Goal: Task Accomplishment & Management: Use online tool/utility

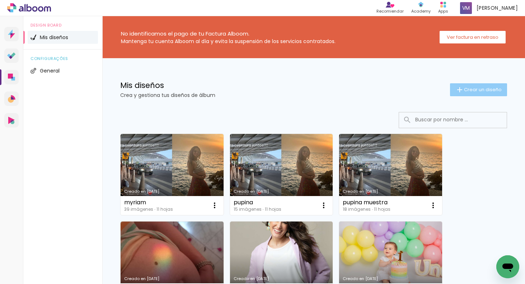
click at [460, 85] on paper-button "Crear un diseño" at bounding box center [478, 89] width 57 height 13
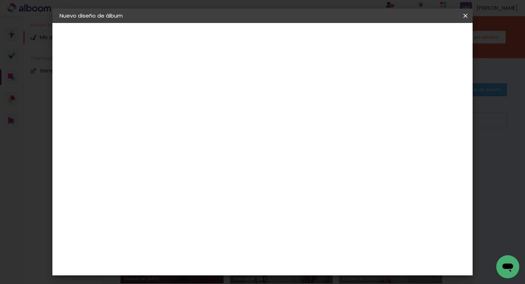
click at [179, 90] on paper-input-container "Título del álbum" at bounding box center [176, 97] width 5 height 18
type input "Beltrán"
type paper-input "Beltrán"
click at [248, 38] on paper-button "Avanzar" at bounding box center [230, 38] width 34 height 12
click at [0, 0] on slot "Tamaño libre" at bounding box center [0, 0] width 0 height 0
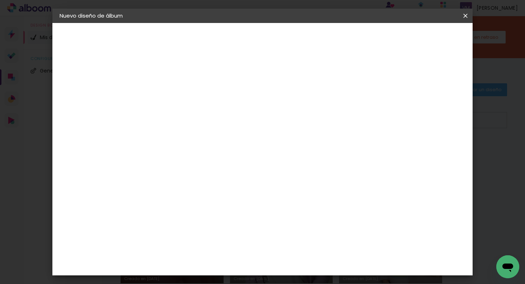
click at [299, 37] on paper-button "Avanzar" at bounding box center [282, 38] width 34 height 12
click at [159, 193] on input "30" at bounding box center [154, 193] width 19 height 11
type input "20"
type paper-input "20"
click at [444, 148] on div "30 cm cm cm mm La mayoría de las encuadernadoras sugieren sangrado." at bounding box center [295, 119] width 298 height 57
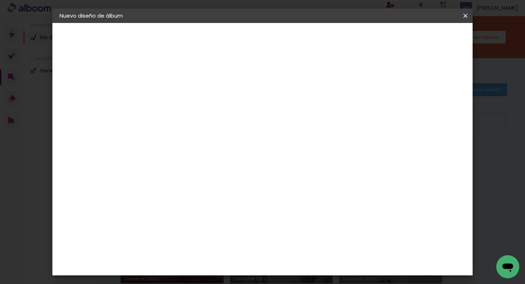
click at [308, 237] on input "60" at bounding box center [304, 238] width 19 height 11
type input "40"
type paper-input "40"
click at [426, 38] on span "Empezar diseño" at bounding box center [406, 38] width 40 height 5
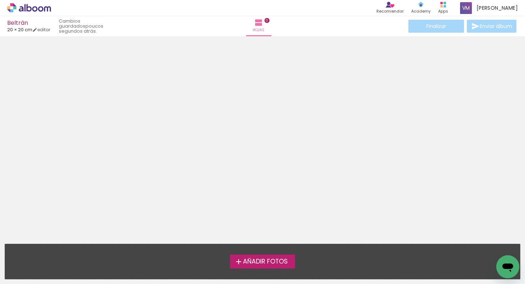
click at [259, 259] on span "Añadir Fotos" at bounding box center [265, 261] width 45 height 6
click at [0, 0] on input "file" at bounding box center [0, 0] width 0 height 0
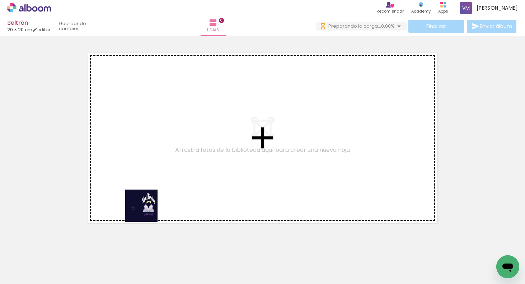
drag, startPoint x: 84, startPoint y: 259, endPoint x: 249, endPoint y: 138, distance: 205.2
click at [258, 136] on quentale-workspace at bounding box center [262, 142] width 525 height 284
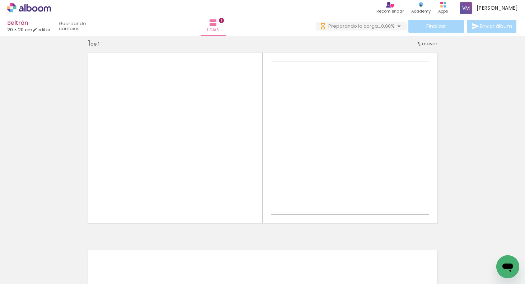
scroll to position [9, 0]
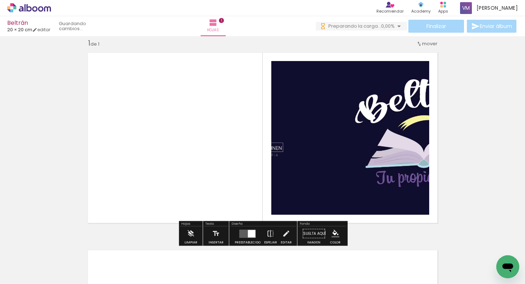
drag, startPoint x: 249, startPoint y: 233, endPoint x: 271, endPoint y: 223, distance: 23.6
click at [250, 231] on div at bounding box center [252, 234] width 8 height 8
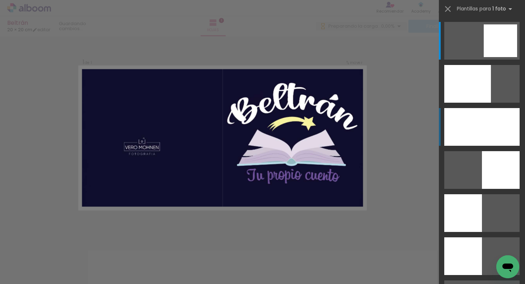
click at [496, 129] on div at bounding box center [481, 127] width 75 height 38
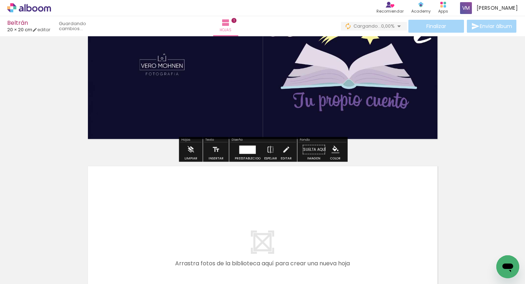
scroll to position [112, 0]
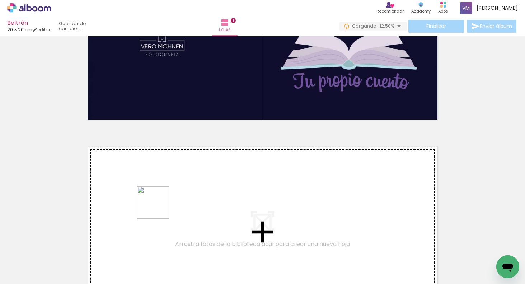
drag, startPoint x: 123, startPoint y: 266, endPoint x: 159, endPoint y: 207, distance: 68.8
click at [159, 207] on quentale-workspace at bounding box center [262, 142] width 525 height 284
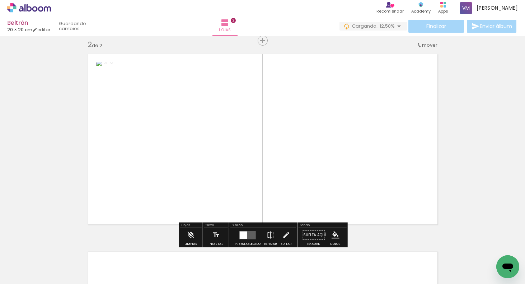
scroll to position [206, 0]
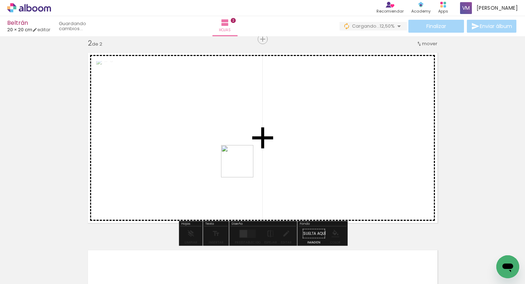
drag, startPoint x: 163, startPoint y: 259, endPoint x: 249, endPoint y: 173, distance: 121.3
click at [257, 154] on quentale-workspace at bounding box center [262, 142] width 525 height 284
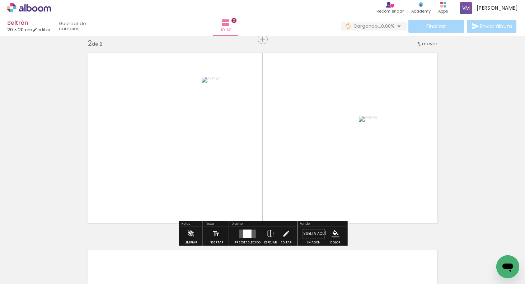
click at [245, 229] on div at bounding box center [247, 233] width 8 height 8
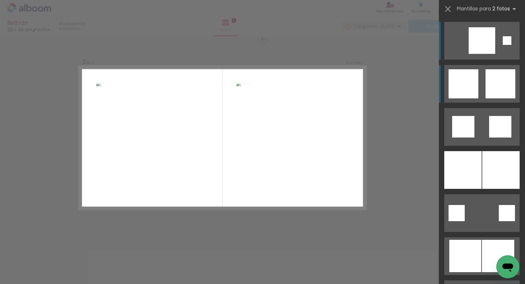
click at [492, 88] on div at bounding box center [501, 83] width 30 height 29
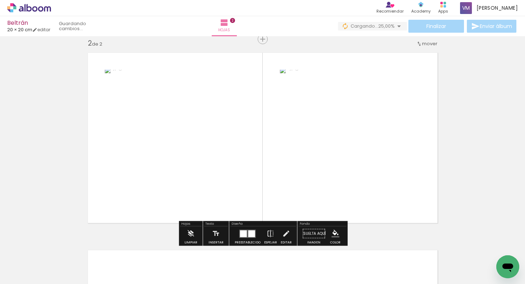
click at [480, 161] on div "Insertar hoja 1 de 2 Insertar hoja 2 de 2" at bounding box center [262, 128] width 525 height 593
click at [473, 163] on div "Insertar hoja 1 de 2 Insertar hoja 2 de 2" at bounding box center [262, 128] width 525 height 593
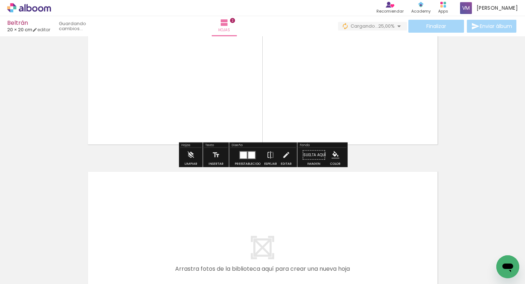
scroll to position [357, 0]
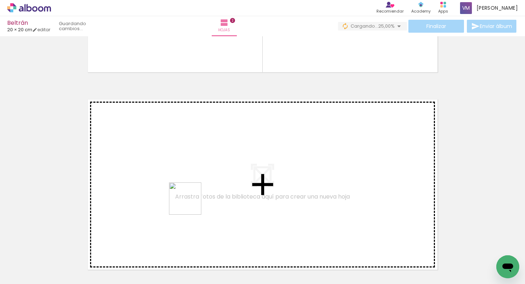
drag, startPoint x: 196, startPoint y: 247, endPoint x: 190, endPoint y: 165, distance: 82.5
click at [190, 165] on quentale-workspace at bounding box center [262, 142] width 525 height 284
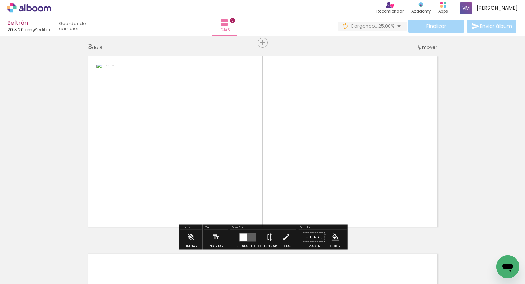
scroll to position [404, 0]
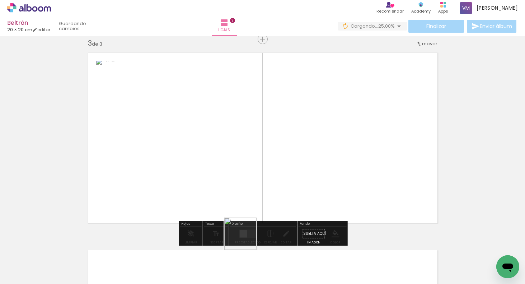
drag, startPoint x: 236, startPoint y: 253, endPoint x: 293, endPoint y: 175, distance: 96.4
click at [322, 141] on quentale-workspace at bounding box center [262, 142] width 525 height 284
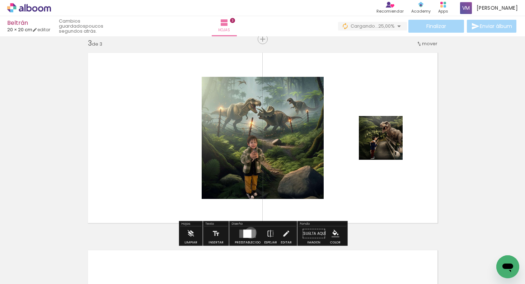
click at [249, 232] on div at bounding box center [247, 233] width 8 height 8
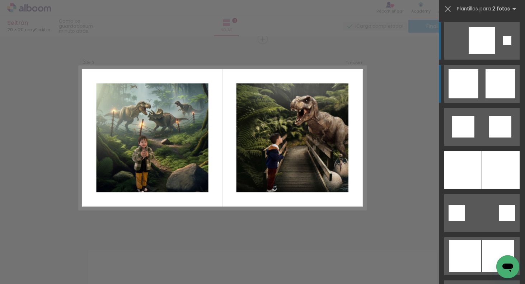
click at [497, 84] on div at bounding box center [501, 83] width 30 height 29
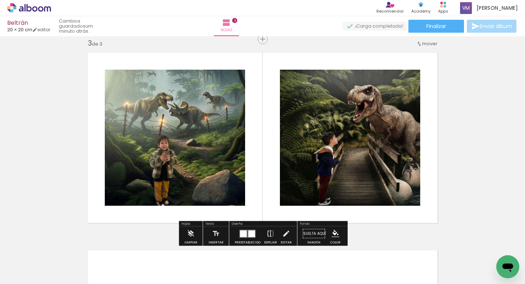
click at [479, 178] on div "Insertar hoja 1 de 3 Insertar hoja 2 de 3 Insertar hoja 3 de 3" at bounding box center [262, 30] width 525 height 790
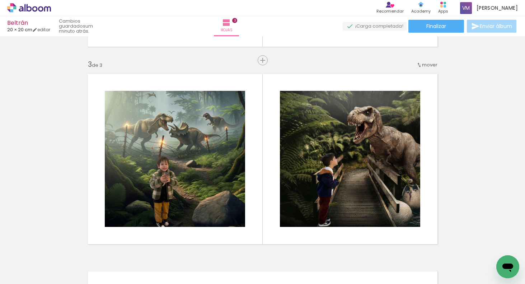
scroll to position [399, 0]
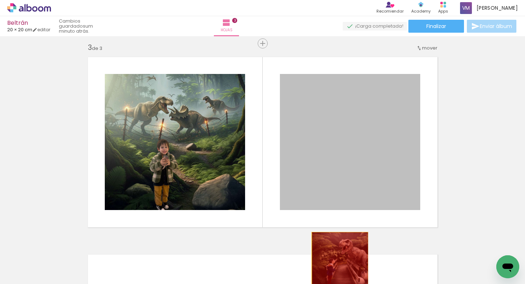
drag, startPoint x: 332, startPoint y: 184, endPoint x: 345, endPoint y: 253, distance: 69.3
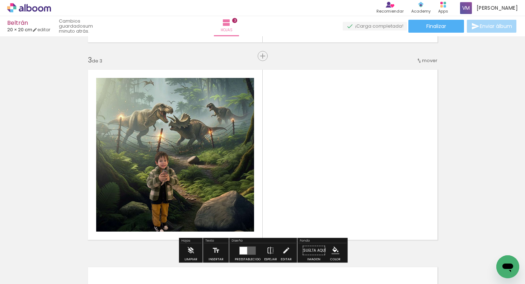
scroll to position [310, 0]
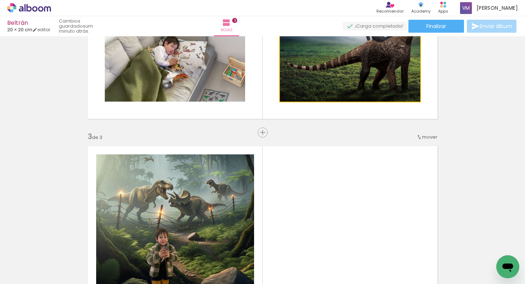
drag, startPoint x: 328, startPoint y: 89, endPoint x: 344, endPoint y: 189, distance: 100.7
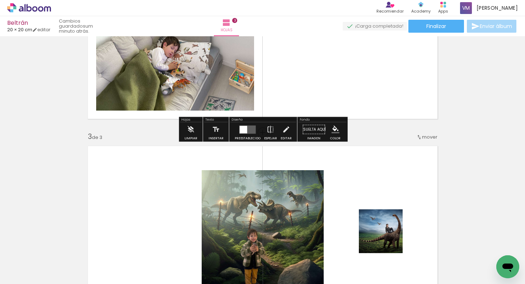
click at [252, 129] on quentale-layouter at bounding box center [247, 129] width 17 height 8
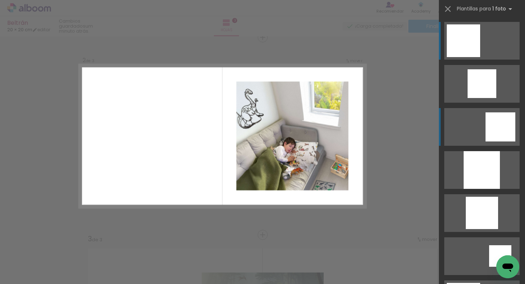
scroll to position [206, 0]
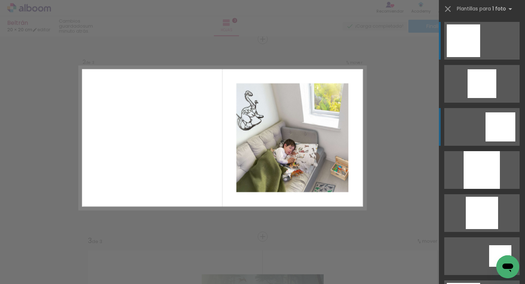
click at [496, 128] on div at bounding box center [501, 126] width 30 height 29
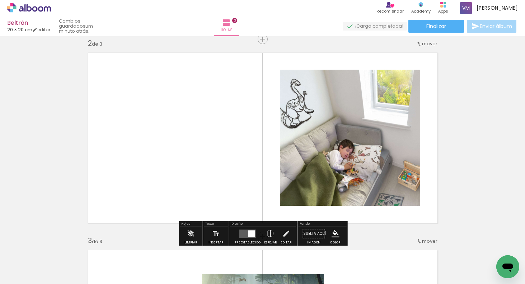
click at [470, 163] on div "Insertar hoja 1 de 3 Insertar hoja 2 de 3 Insertar hoja 3 de 3" at bounding box center [262, 227] width 525 height 790
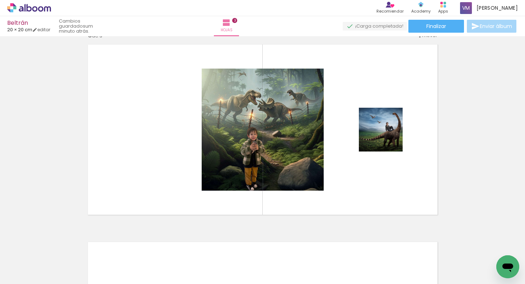
scroll to position [462, 0]
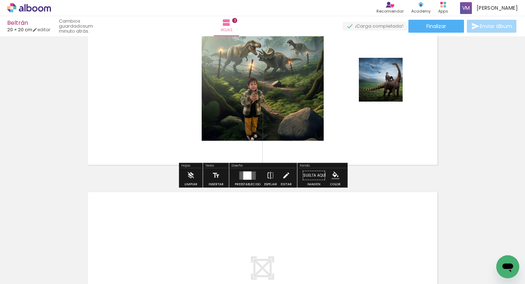
click at [251, 174] on quentale-layouter at bounding box center [247, 175] width 17 height 8
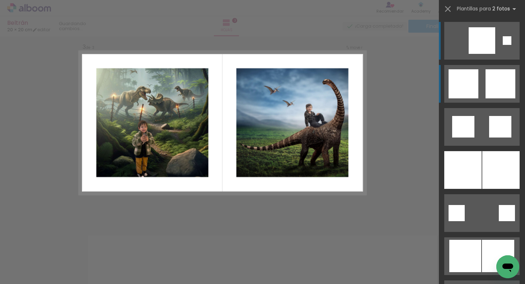
scroll to position [404, 0]
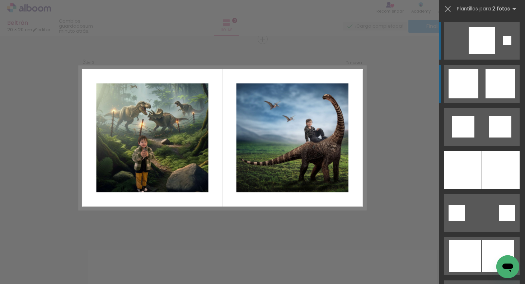
click at [486, 93] on div at bounding box center [501, 83] width 30 height 29
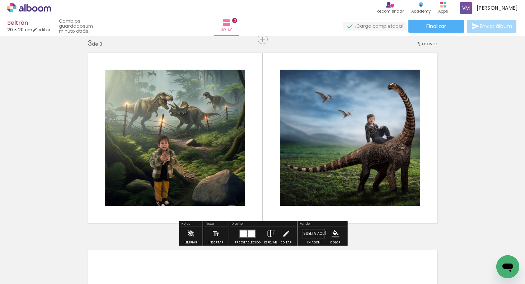
click at [272, 230] on iron-icon at bounding box center [271, 233] width 8 height 14
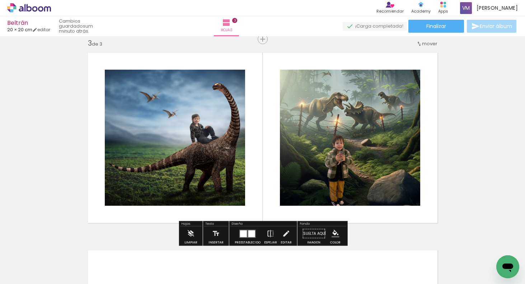
click at [485, 168] on div "Insertar hoja 1 de 3 Insertar hoja 2 de 3 Insertar hoja 3 de 3" at bounding box center [262, 30] width 525 height 790
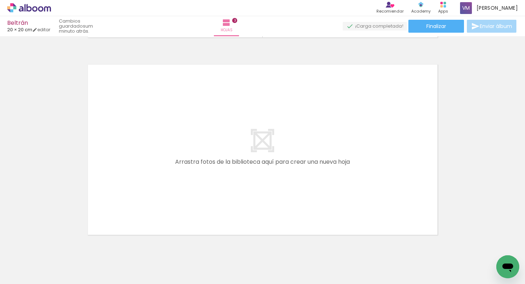
scroll to position [615, 0]
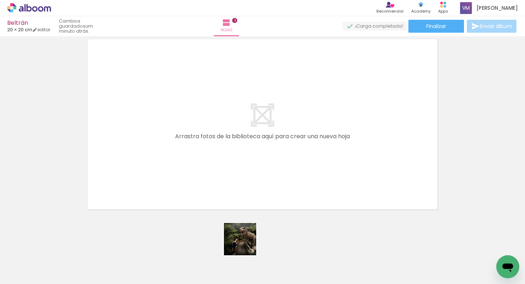
drag, startPoint x: 245, startPoint y: 244, endPoint x: 253, endPoint y: 174, distance: 71.1
click at [252, 168] on quentale-workspace at bounding box center [262, 142] width 525 height 284
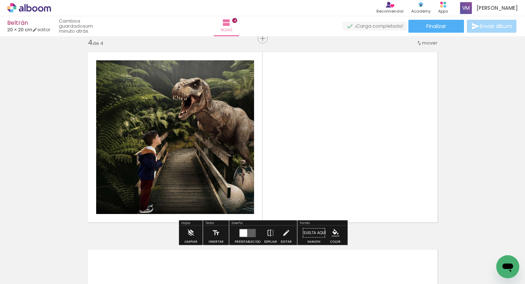
scroll to position [601, 0]
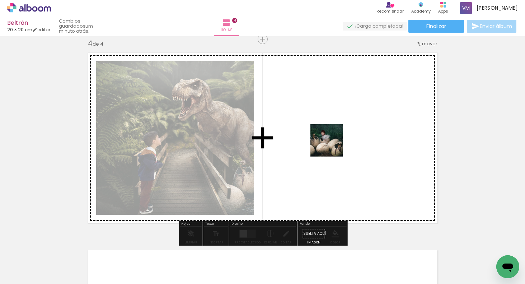
drag, startPoint x: 277, startPoint y: 252, endPoint x: 332, endPoint y: 146, distance: 119.4
click at [332, 146] on quentale-workspace at bounding box center [262, 142] width 525 height 284
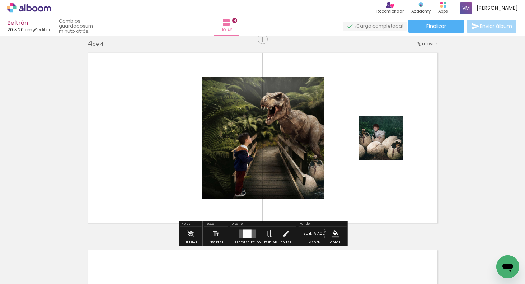
drag, startPoint x: 252, startPoint y: 231, endPoint x: 294, endPoint y: 216, distance: 45.1
click at [253, 231] on quentale-layouter at bounding box center [247, 233] width 17 height 8
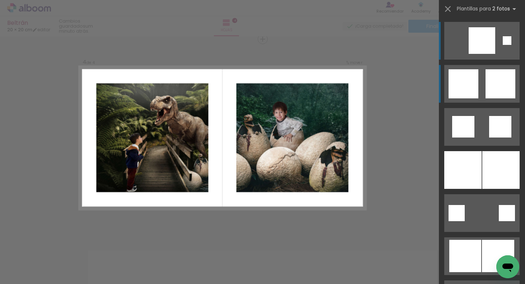
click at [496, 86] on div at bounding box center [501, 83] width 30 height 29
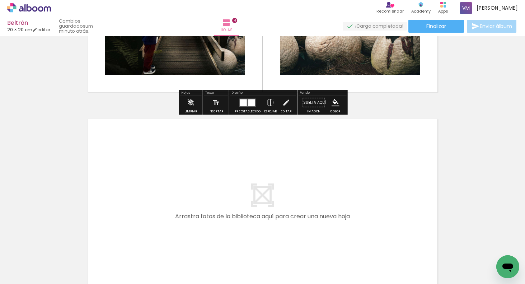
scroll to position [784, 0]
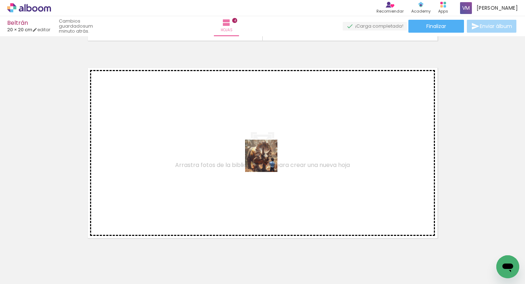
drag, startPoint x: 317, startPoint y: 258, endPoint x: 266, endPoint y: 158, distance: 111.7
click at [266, 158] on quentale-workspace at bounding box center [262, 142] width 525 height 284
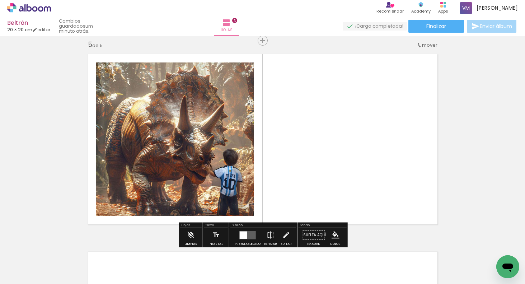
scroll to position [799, 0]
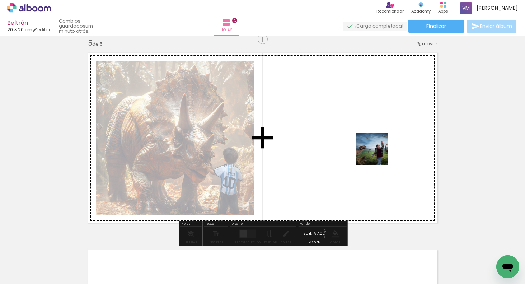
drag, startPoint x: 364, startPoint y: 256, endPoint x: 351, endPoint y: 173, distance: 83.1
click at [378, 151] on quentale-workspace at bounding box center [262, 142] width 525 height 284
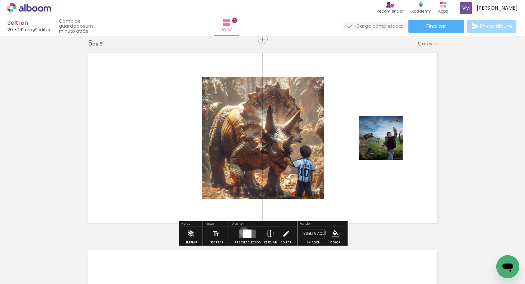
drag, startPoint x: 242, startPoint y: 231, endPoint x: 267, endPoint y: 222, distance: 26.1
click at [243, 231] on div at bounding box center [247, 233] width 8 height 8
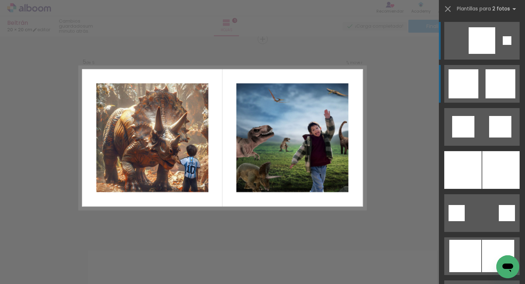
click at [496, 88] on div at bounding box center [501, 83] width 30 height 29
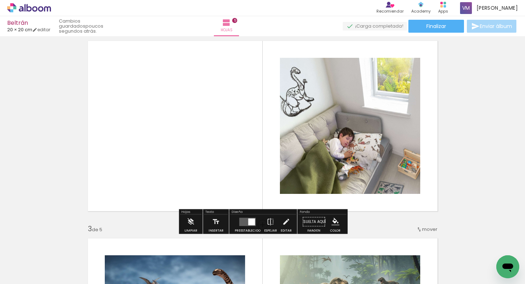
scroll to position [221, 0]
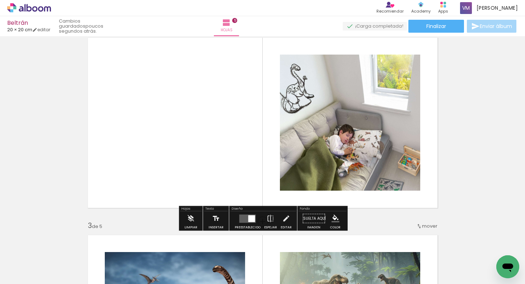
click at [218, 217] on iron-icon at bounding box center [216, 218] width 8 height 14
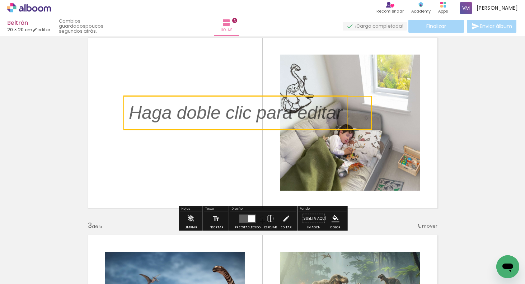
click at [299, 111] on quentale-selection at bounding box center [247, 113] width 248 height 34
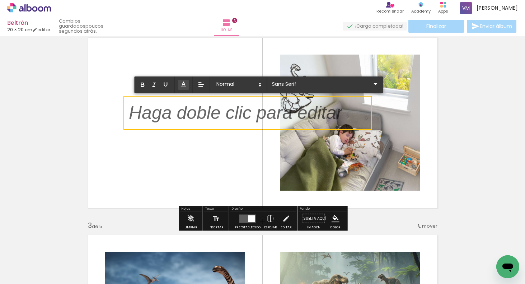
click at [183, 84] on icon at bounding box center [183, 84] width 7 height 7
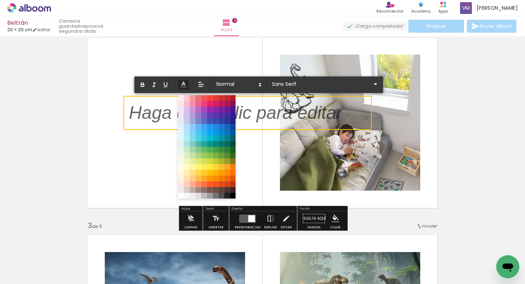
drag, startPoint x: 233, startPoint y: 195, endPoint x: 240, endPoint y: 190, distance: 9.3
click at [233, 195] on span at bounding box center [233, 196] width 6 height 6
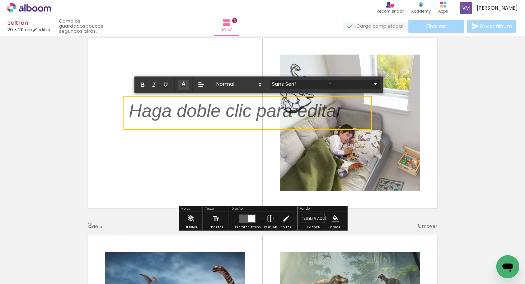
click at [371, 82] on iron-icon at bounding box center [375, 84] width 9 height 9
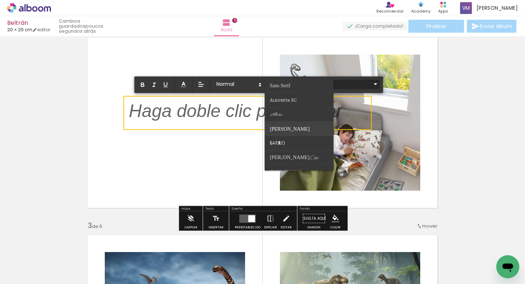
click at [302, 126] on paper-item at bounding box center [299, 129] width 69 height 14
type input "[PERSON_NAME]"
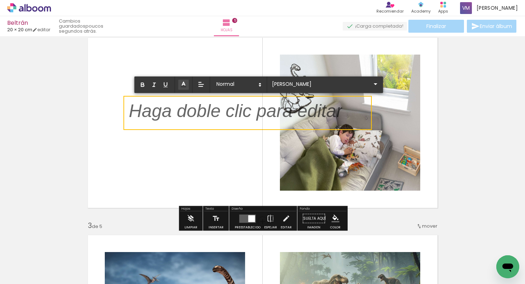
scroll to position [0, 0]
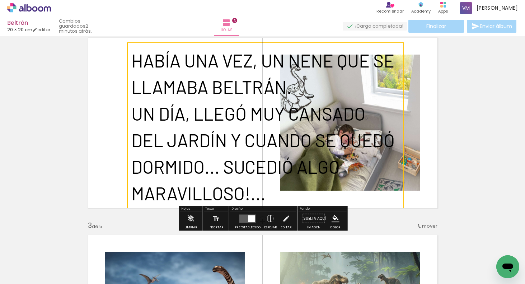
click at [130, 111] on quentale-selection at bounding box center [265, 127] width 277 height 170
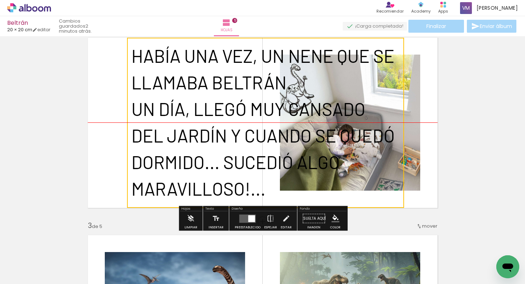
click at [131, 58] on quentale-selection at bounding box center [265, 123] width 277 height 170
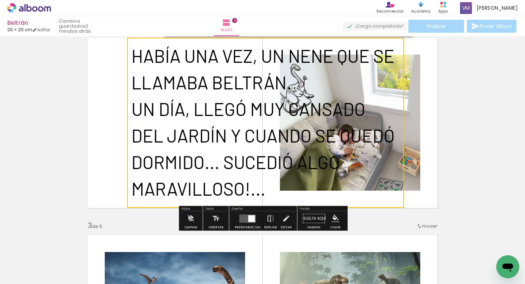
drag, startPoint x: 269, startPoint y: 192, endPoint x: 134, endPoint y: 56, distance: 191.1
click at [134, 57] on div "HABÍA UNA VEZ, UN NENE QUE SE LLAMABA BELTRÁN. UN DÍA, LLEGÓ MUY CANSADO DEL JA…" at bounding box center [262, 122] width 263 height 159
click at [303, 118] on span "UN DÍA, LLEGÓ MUY CANSADO" at bounding box center [248, 109] width 234 height 22
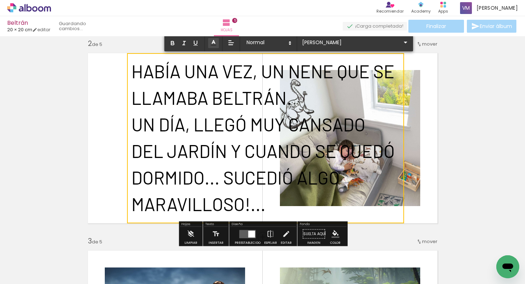
scroll to position [204, 0]
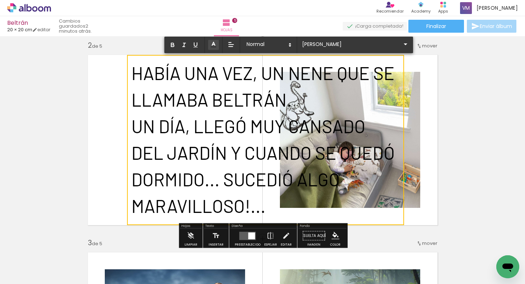
drag, startPoint x: 268, startPoint y: 208, endPoint x: 148, endPoint y: 73, distance: 180.8
click at [136, 72] on div "HABÍA UNA VEZ, UN NENE QUE SE LLAMABA BELTRÁN. UN DÍA, LLEGÓ MUY CANSADO DEL JA…" at bounding box center [262, 139] width 263 height 159
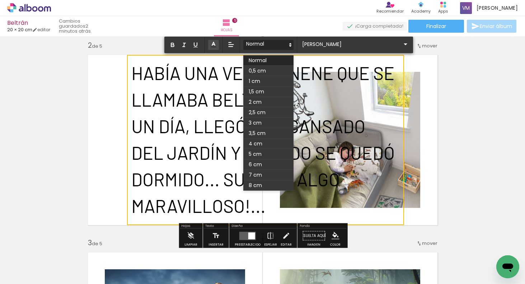
click at [288, 46] on icon at bounding box center [290, 45] width 6 height 6
click at [274, 80] on span at bounding box center [268, 81] width 50 height 10
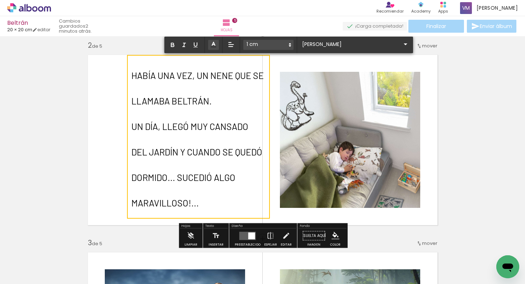
click at [290, 43] on icon at bounding box center [290, 45] width 6 height 6
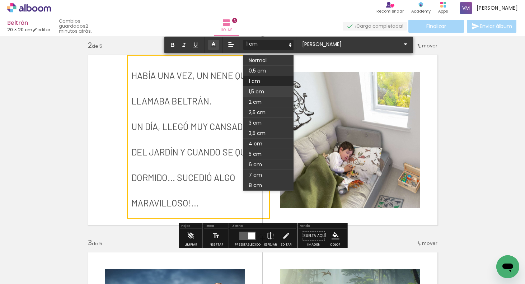
click at [266, 90] on span at bounding box center [268, 91] width 50 height 10
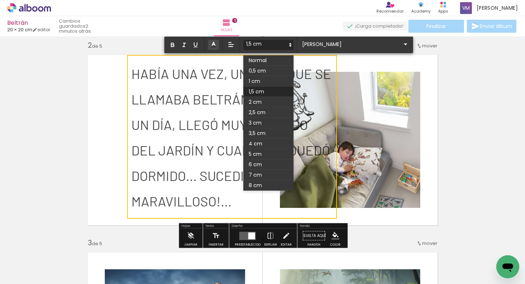
click at [284, 44] on span at bounding box center [268, 45] width 50 height 10
click at [270, 80] on span at bounding box center [268, 81] width 50 height 10
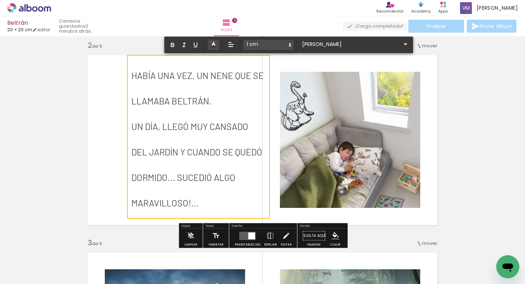
click at [287, 44] on icon at bounding box center [290, 45] width 6 height 6
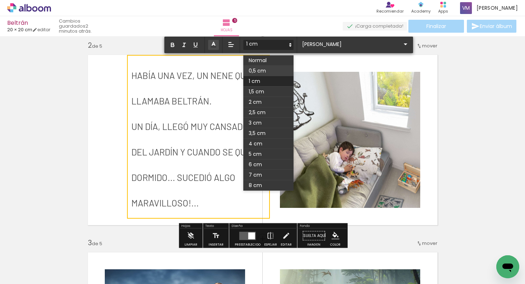
click at [266, 73] on span at bounding box center [268, 71] width 50 height 10
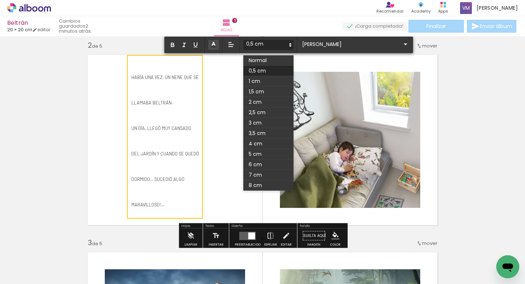
click at [284, 44] on span at bounding box center [268, 45] width 50 height 10
click at [268, 80] on span at bounding box center [268, 81] width 50 height 10
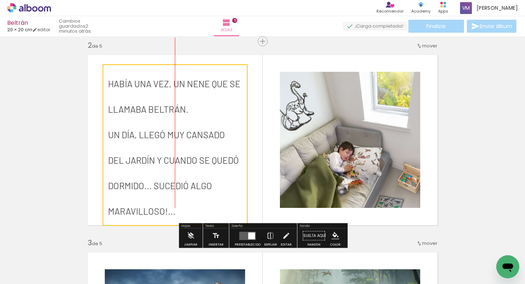
drag, startPoint x: 200, startPoint y: 136, endPoint x: 183, endPoint y: 144, distance: 18.0
click at [183, 144] on quentale-selection at bounding box center [175, 145] width 145 height 162
click at [191, 143] on quentale-selection at bounding box center [175, 145] width 145 height 162
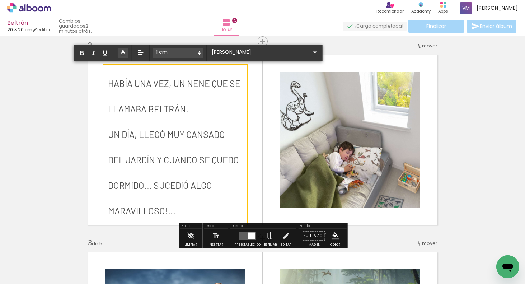
drag, startPoint x: 459, startPoint y: 117, endPoint x: 464, endPoint y: 114, distance: 5.5
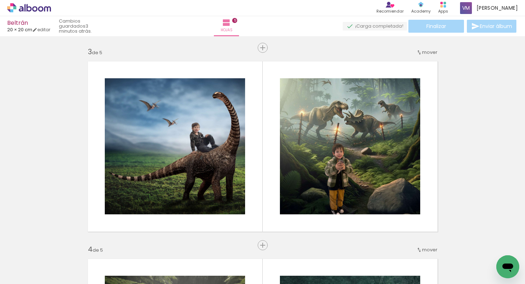
scroll to position [420, 0]
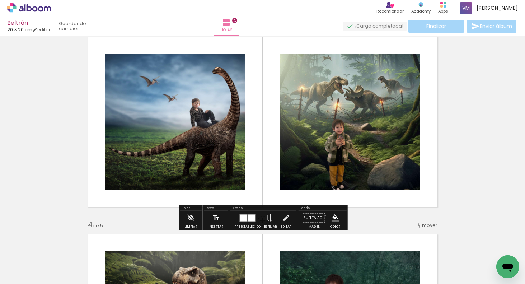
click at [216, 218] on iron-icon at bounding box center [216, 218] width 8 height 14
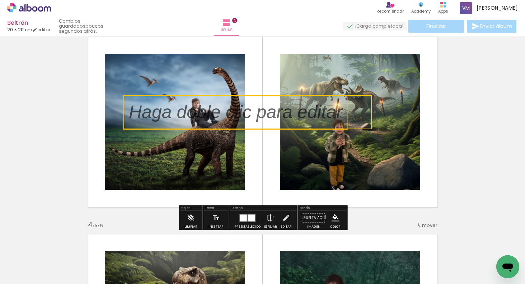
click at [253, 113] on quentale-selection at bounding box center [247, 112] width 248 height 34
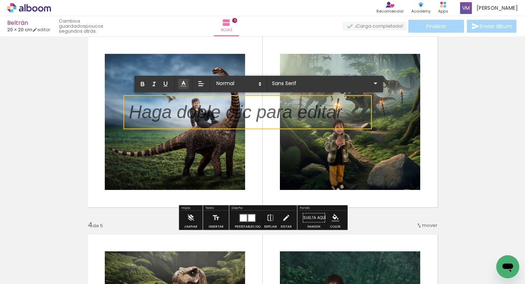
click at [186, 83] on icon at bounding box center [183, 83] width 7 height 7
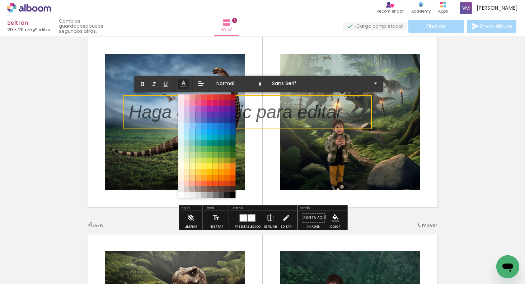
drag, startPoint x: 233, startPoint y: 194, endPoint x: 234, endPoint y: 188, distance: 5.8
click at [234, 193] on span at bounding box center [233, 195] width 6 height 6
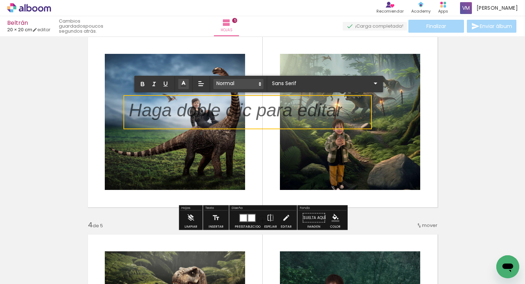
click at [245, 83] on span at bounding box center [238, 84] width 50 height 10
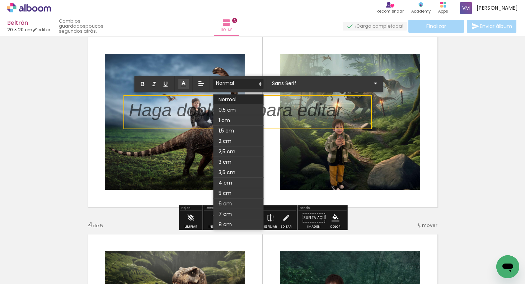
drag, startPoint x: 242, startPoint y: 109, endPoint x: 245, endPoint y: 107, distance: 4.4
click at [242, 109] on span at bounding box center [238, 110] width 50 height 10
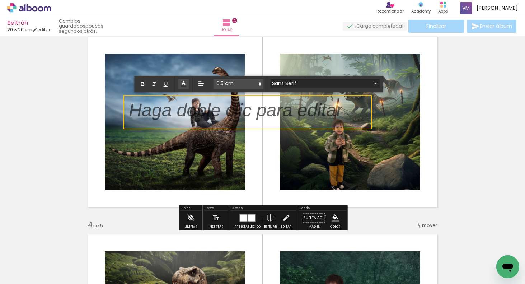
click at [289, 82] on input "Sans Serif" at bounding box center [320, 84] width 101 height 8
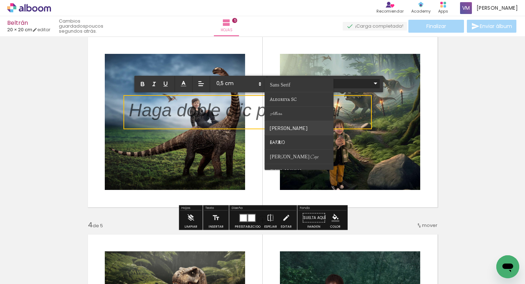
click at [291, 125] on paper-item at bounding box center [299, 128] width 69 height 14
type input "[PERSON_NAME]"
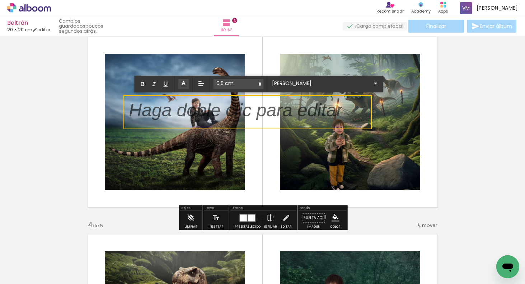
scroll to position [0, 0]
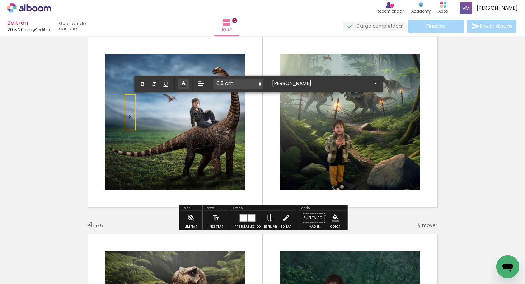
type input "Sans Serif"
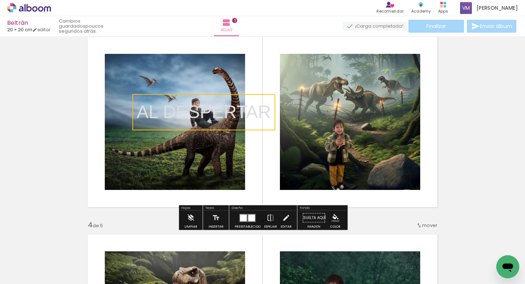
click quentale-selection
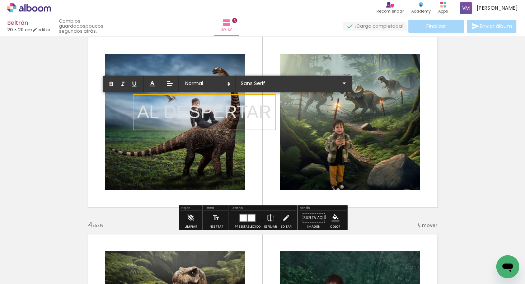
click p "AL DESPERTAR"
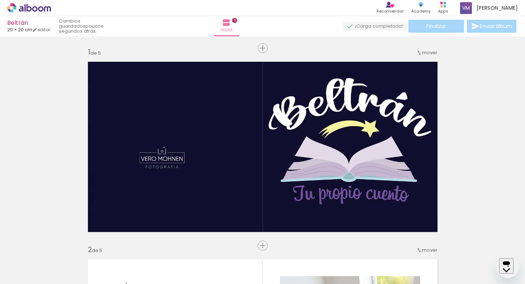
scroll to position [420, 0]
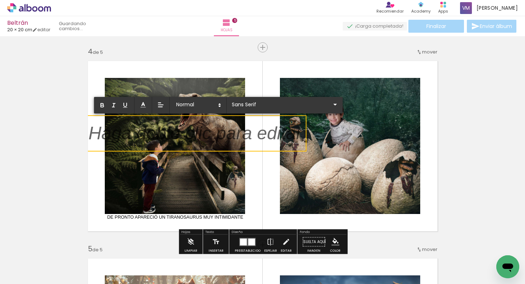
drag, startPoint x: 267, startPoint y: 122, endPoint x: 323, endPoint y: 166, distance: 71.0
click at [329, 173] on album-spread "4 de 5" at bounding box center [262, 145] width 359 height 179
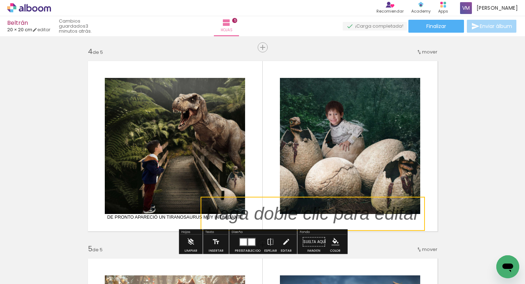
drag, startPoint x: 289, startPoint y: 126, endPoint x: 409, endPoint y: 202, distance: 142.4
click at [410, 205] on quentale-selection at bounding box center [313, 214] width 224 height 34
